Goal: Communication & Community: Participate in discussion

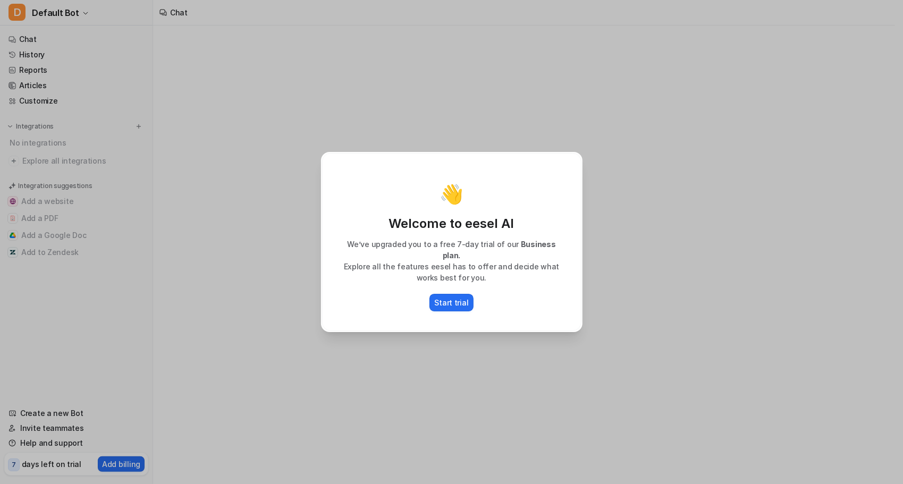
click at [231, 172] on div "👋 Welcome to eesel AI We’ve upgraded you to a free 7-day trial of our Business …" at bounding box center [451, 242] width 903 height 484
click at [242, 214] on div "👋 Welcome to eesel AI We’ve upgraded you to a free 7-day trial of our Business …" at bounding box center [451, 242] width 903 height 484
click at [841, 75] on div "👋 Welcome to eesel AI We’ve upgraded you to a free 7-day trial of our Business …" at bounding box center [451, 242] width 903 height 484
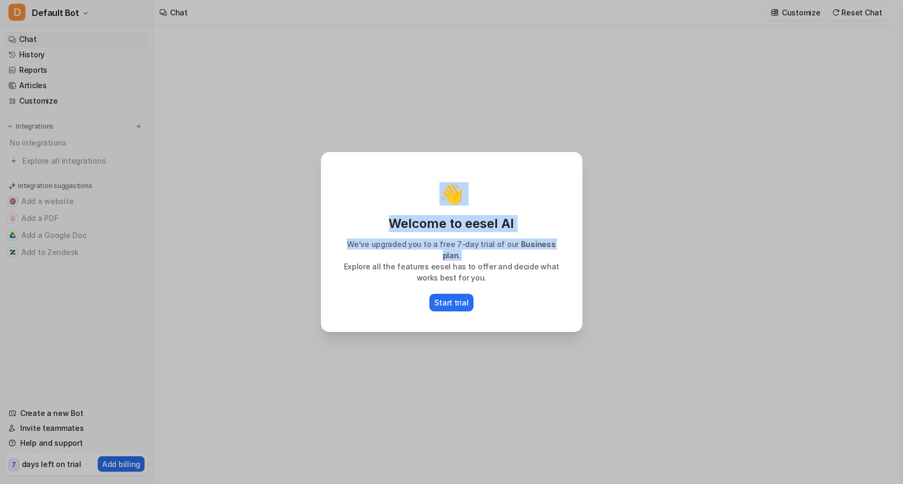
drag, startPoint x: 296, startPoint y: 214, endPoint x: 302, endPoint y: 259, distance: 45.6
click at [301, 258] on div "👋 Welcome to eesel AI We’ve upgraded you to a free 7-day trial of our Business …" at bounding box center [451, 242] width 903 height 484
type textarea "**********"
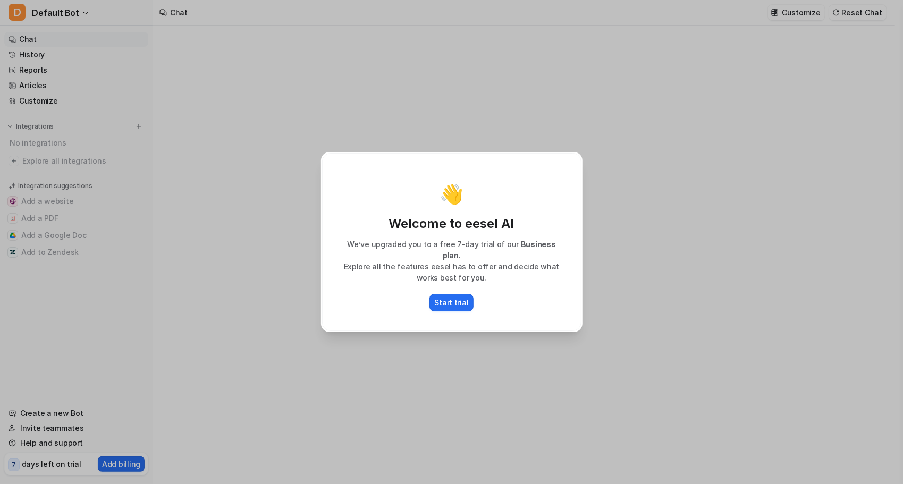
drag, startPoint x: 302, startPoint y: 259, endPoint x: 287, endPoint y: 286, distance: 30.7
click at [287, 286] on div "👋 Welcome to eesel AI We’ve upgraded you to a free 7-day trial of our Business …" at bounding box center [451, 242] width 903 height 484
click at [481, 232] on p "Welcome to eesel AI" at bounding box center [451, 223] width 237 height 17
click at [505, 254] on p "We’ve upgraded you to a free 7-day trial of our Business plan." at bounding box center [451, 250] width 237 height 22
click at [374, 265] on p "Explore all the features eesel has to offer and decide what works best for you." at bounding box center [451, 272] width 237 height 22
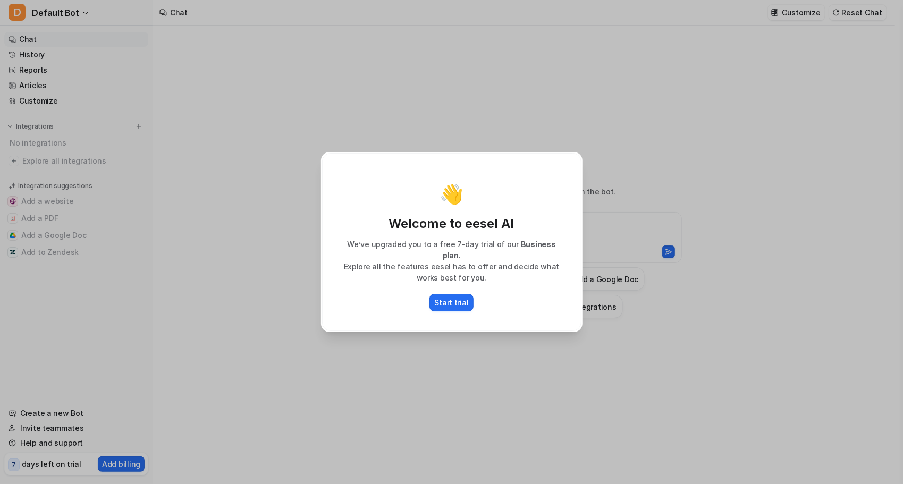
click at [212, 319] on div "👋 Welcome to eesel AI We’ve upgraded you to a free 7-day trial of our Business …" at bounding box center [451, 242] width 903 height 484
click at [176, 378] on div "👋 Welcome to eesel AI We’ve upgraded you to a free 7-day trial of our Business …" at bounding box center [451, 242] width 903 height 484
click at [171, 406] on div "👋 Welcome to eesel AI We’ve upgraded you to a free 7-day trial of our Business …" at bounding box center [451, 242] width 903 height 484
drag, startPoint x: 138, startPoint y: 446, endPoint x: 103, endPoint y: 419, distance: 44.4
click at [138, 447] on div "👋 Welcome to eesel AI We’ve upgraded you to a free 7-day trial of our Business …" at bounding box center [451, 242] width 903 height 484
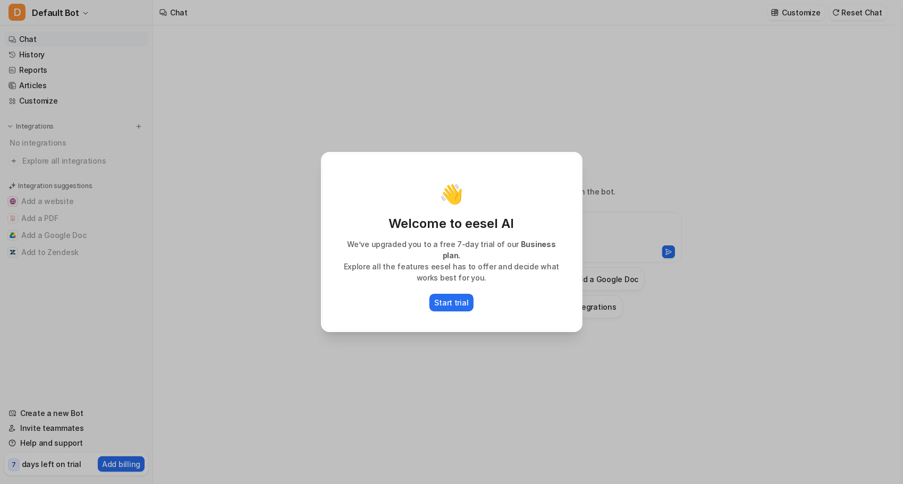
click at [108, 387] on div "👋 Welcome to eesel AI We’ve upgraded you to a free 7-day trial of our Business …" at bounding box center [451, 242] width 903 height 484
click at [500, 91] on div "👋 Welcome to eesel AI We’ve upgraded you to a free 7-day trial of our Business …" at bounding box center [452, 242] width 279 height 484
click at [447, 261] on p "Explore all the features eesel has to offer and decide what works best for you." at bounding box center [451, 272] width 237 height 22
click at [384, 271] on p "Explore all the features eesel has to offer and decide what works best for you." at bounding box center [451, 272] width 237 height 22
click at [235, 294] on div "👋 Welcome to eesel AI We’ve upgraded you to a free 7-day trial of our Business …" at bounding box center [451, 242] width 903 height 484
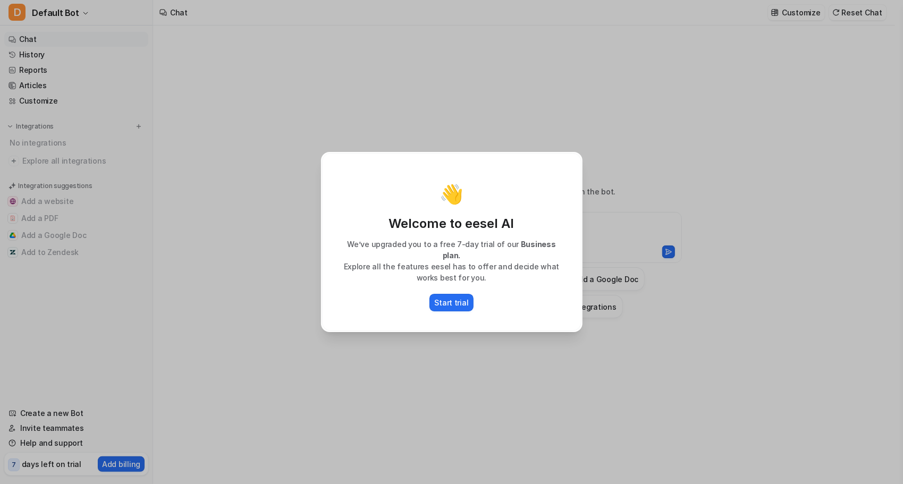
click at [232, 288] on div "👋 Welcome to eesel AI We’ve upgraded you to a free 7-day trial of our Business …" at bounding box center [451, 242] width 903 height 484
type textarea "**********"
